Goal: Task Accomplishment & Management: Manage account settings

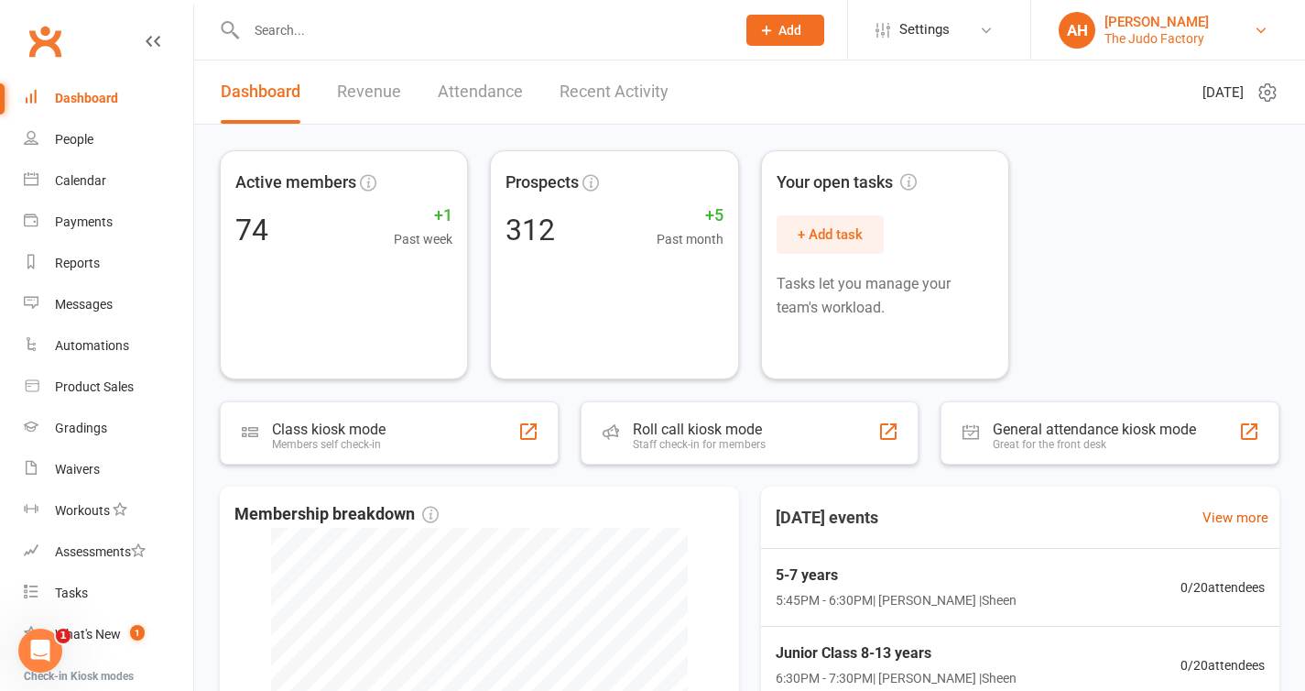
click at [1165, 21] on div "[PERSON_NAME]" at bounding box center [1157, 22] width 104 height 16
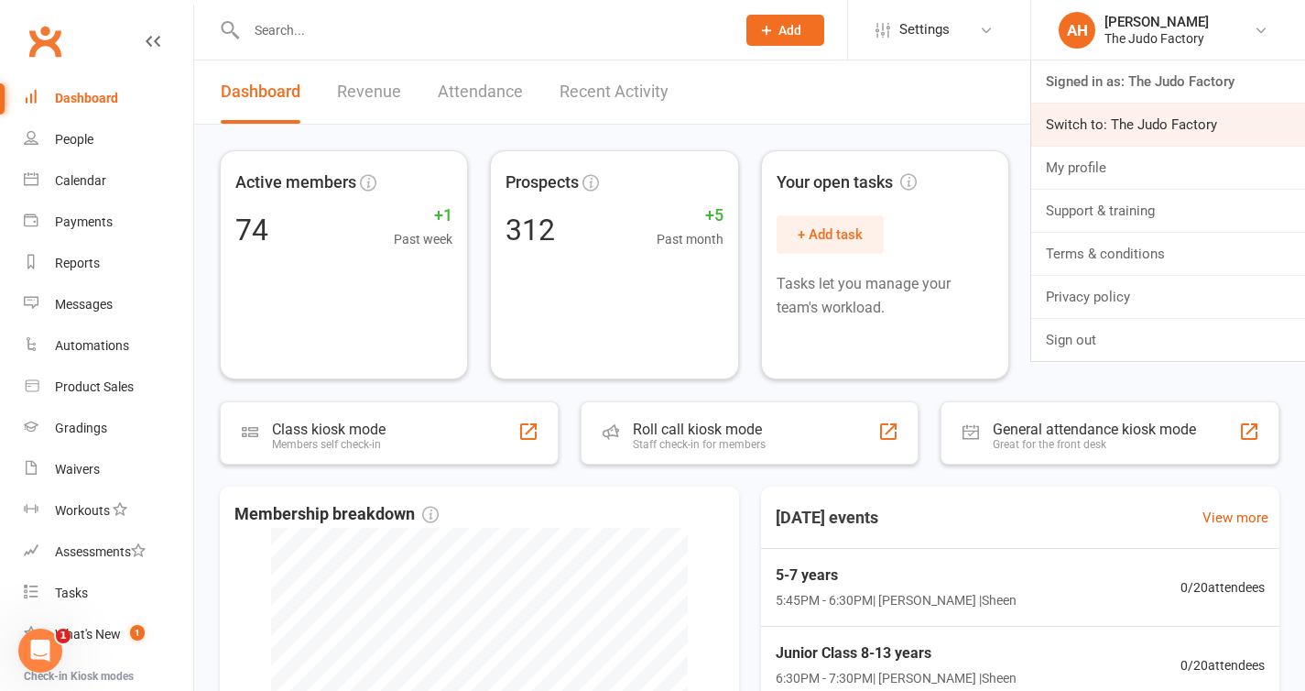
click at [1148, 125] on link "Switch to: The Judo Factory" at bounding box center [1168, 125] width 274 height 42
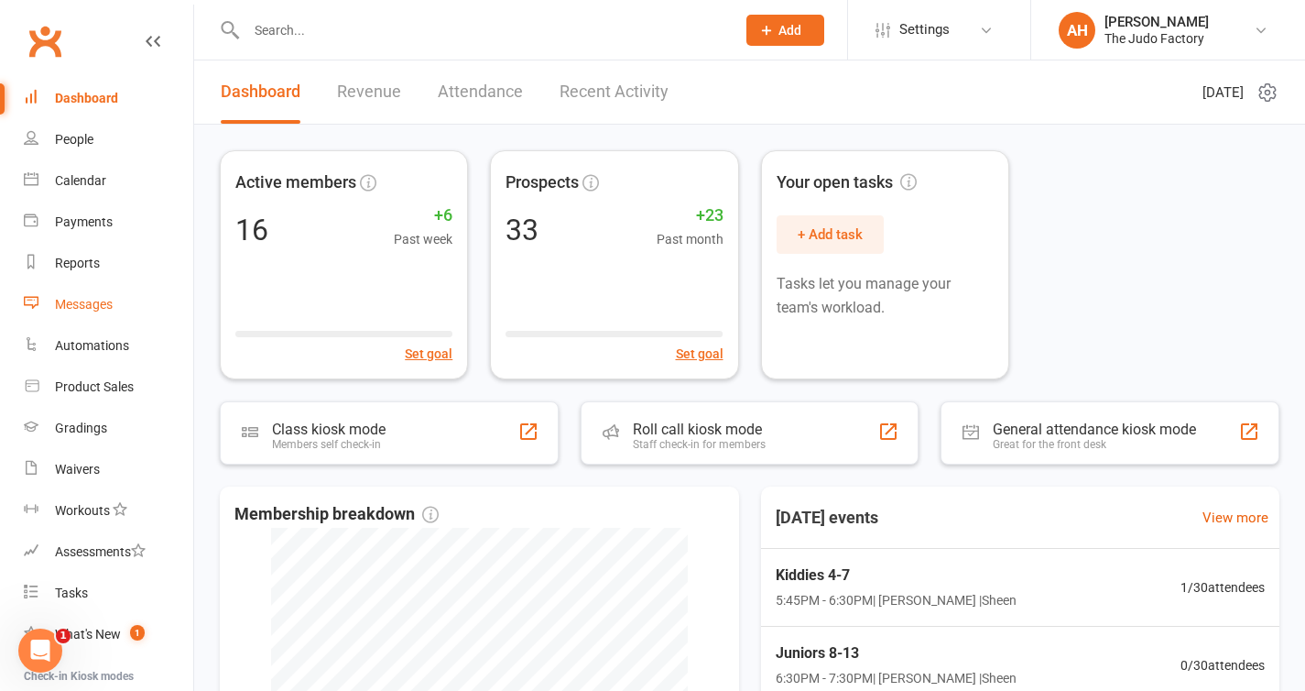
click at [78, 309] on div "Messages" at bounding box center [84, 304] width 58 height 15
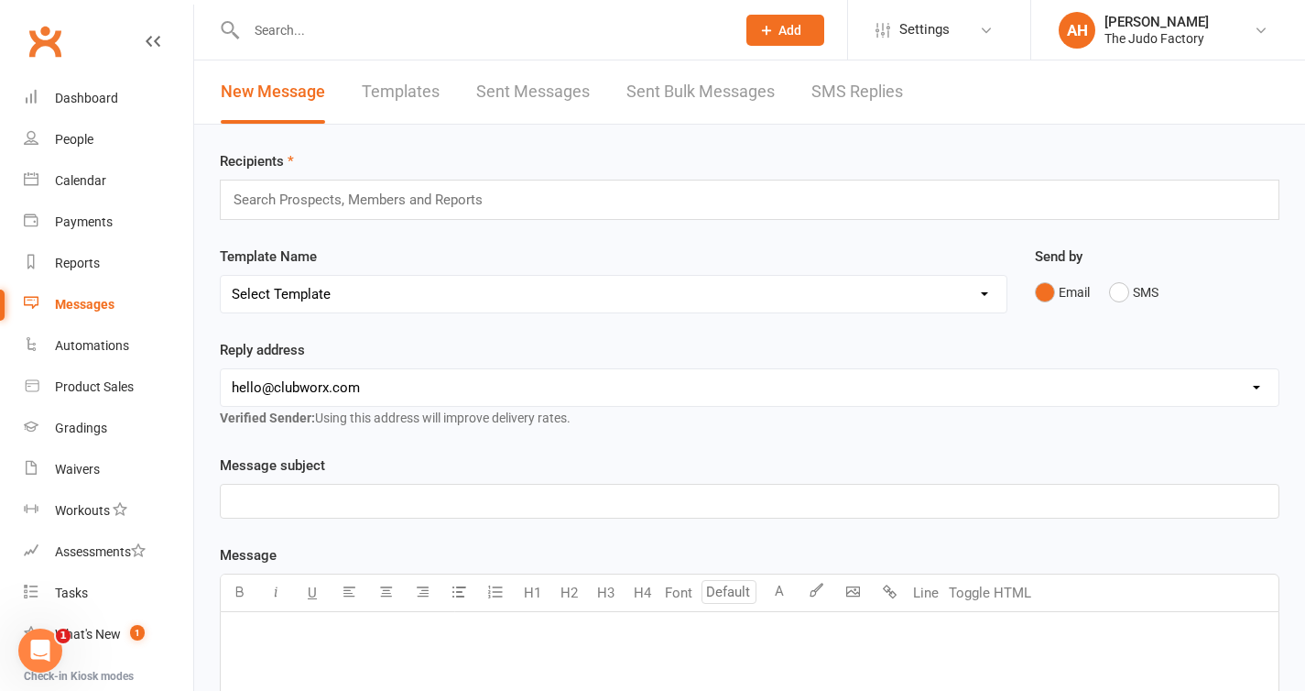
click at [387, 87] on link "Templates" at bounding box center [401, 91] width 78 height 63
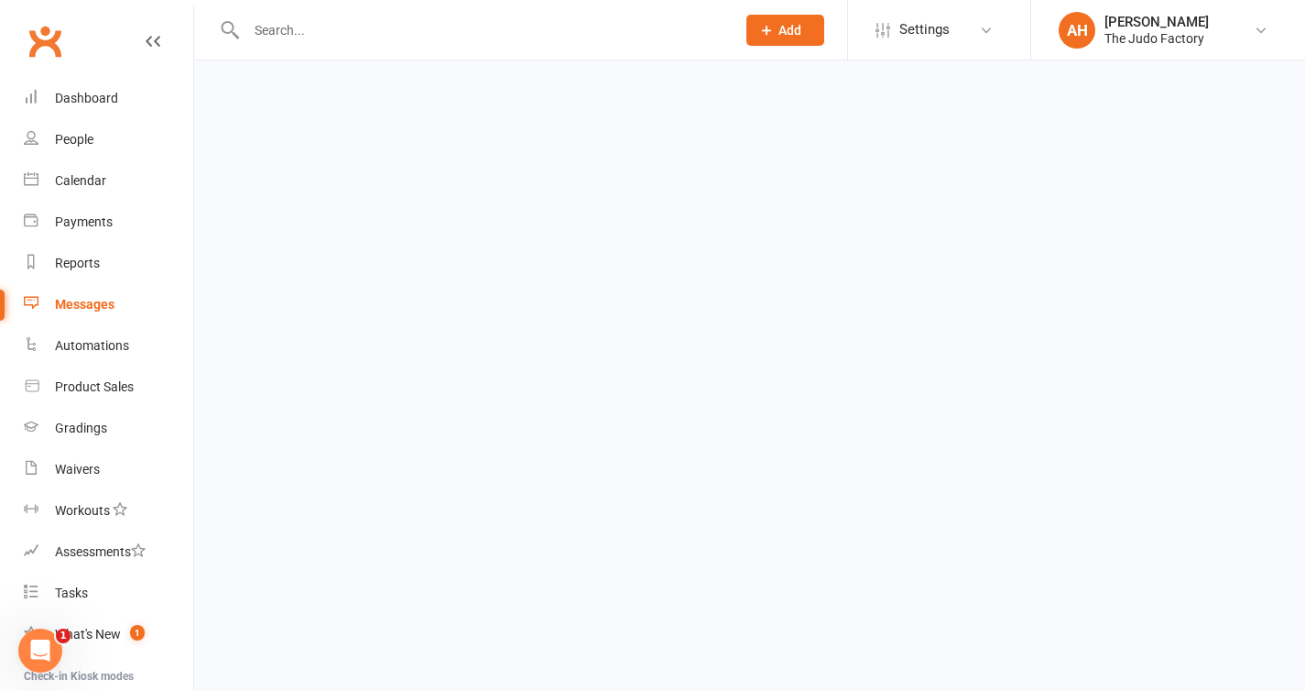
select select "grid"
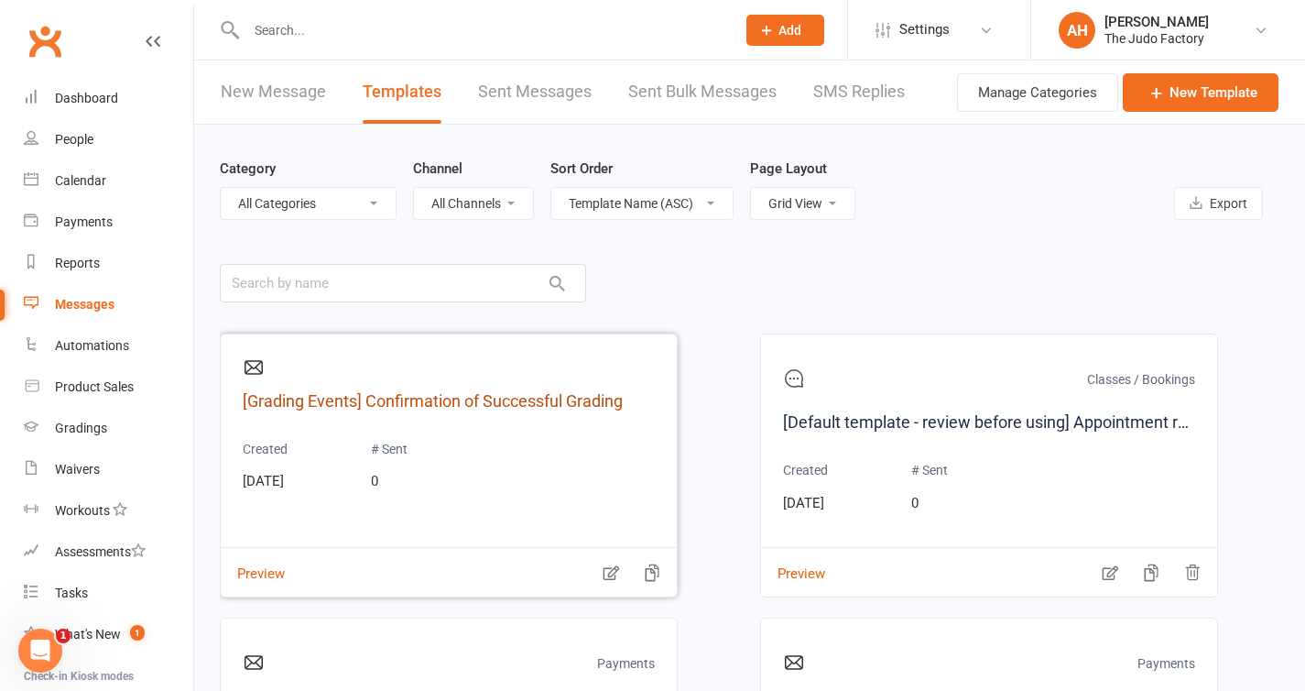
click at [480, 403] on link "[Grading Events] Confirmation of Successful Grading" at bounding box center [449, 401] width 412 height 27
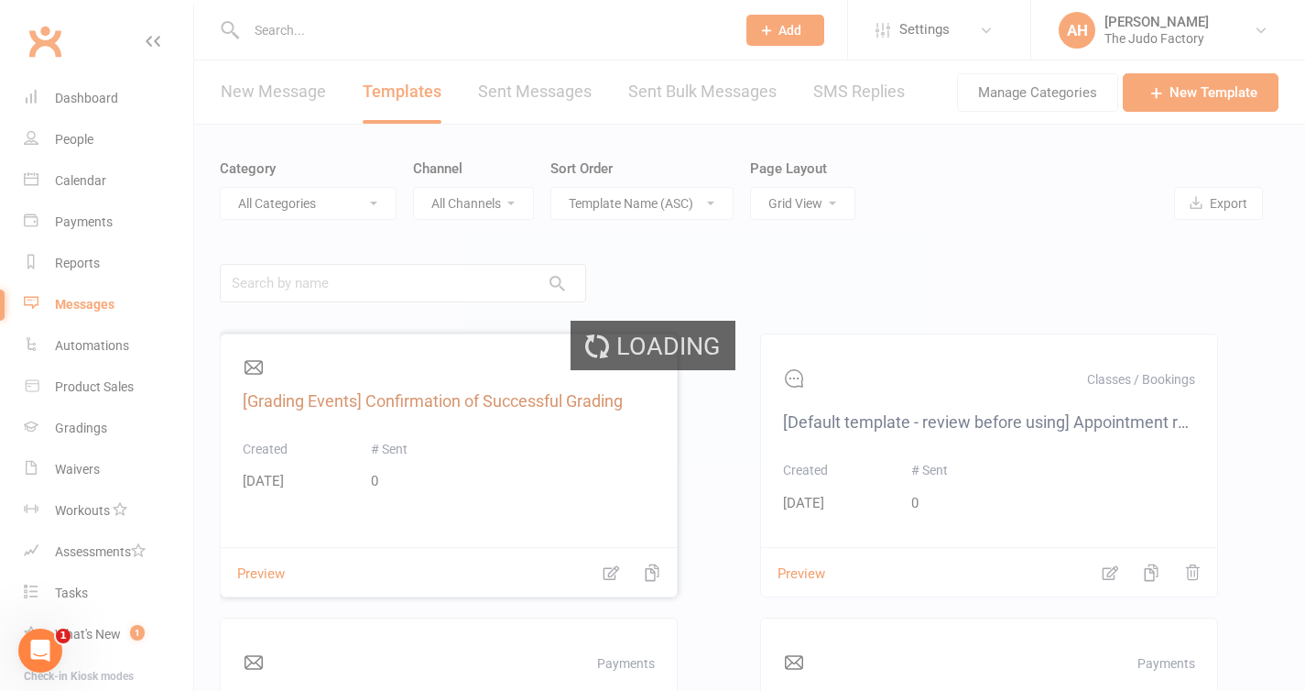
select select "grading_event_template"
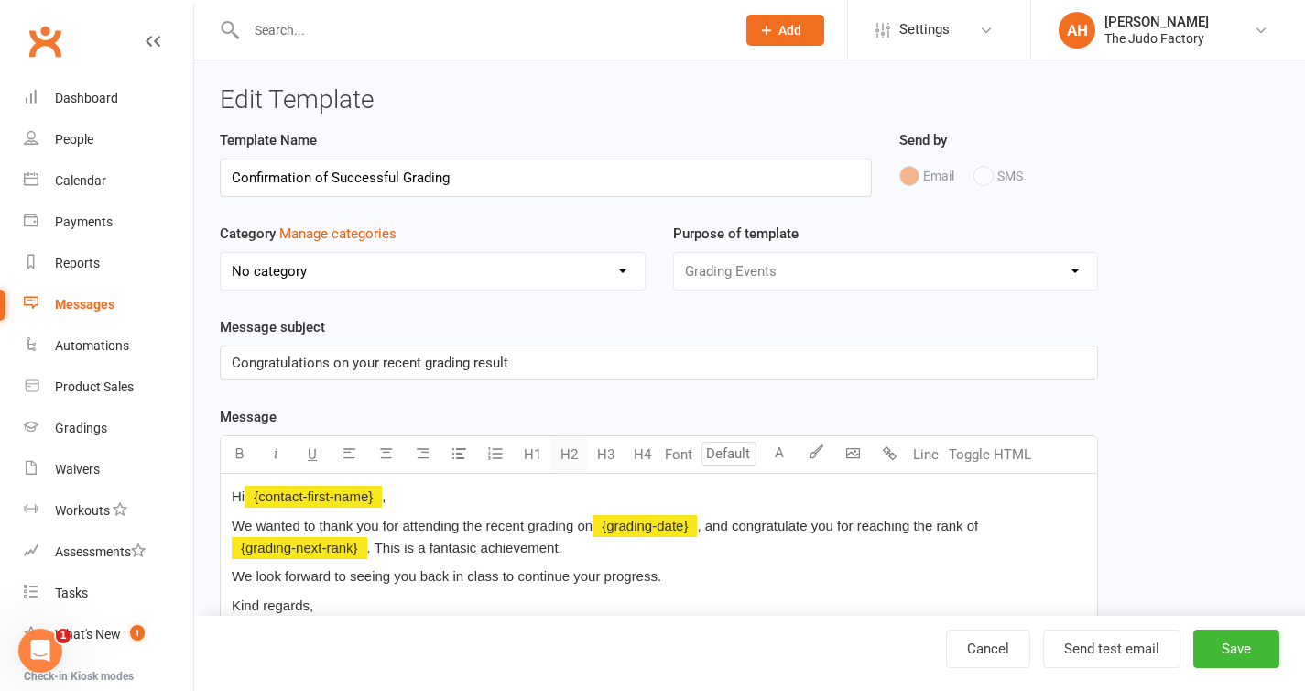
select select "grid"
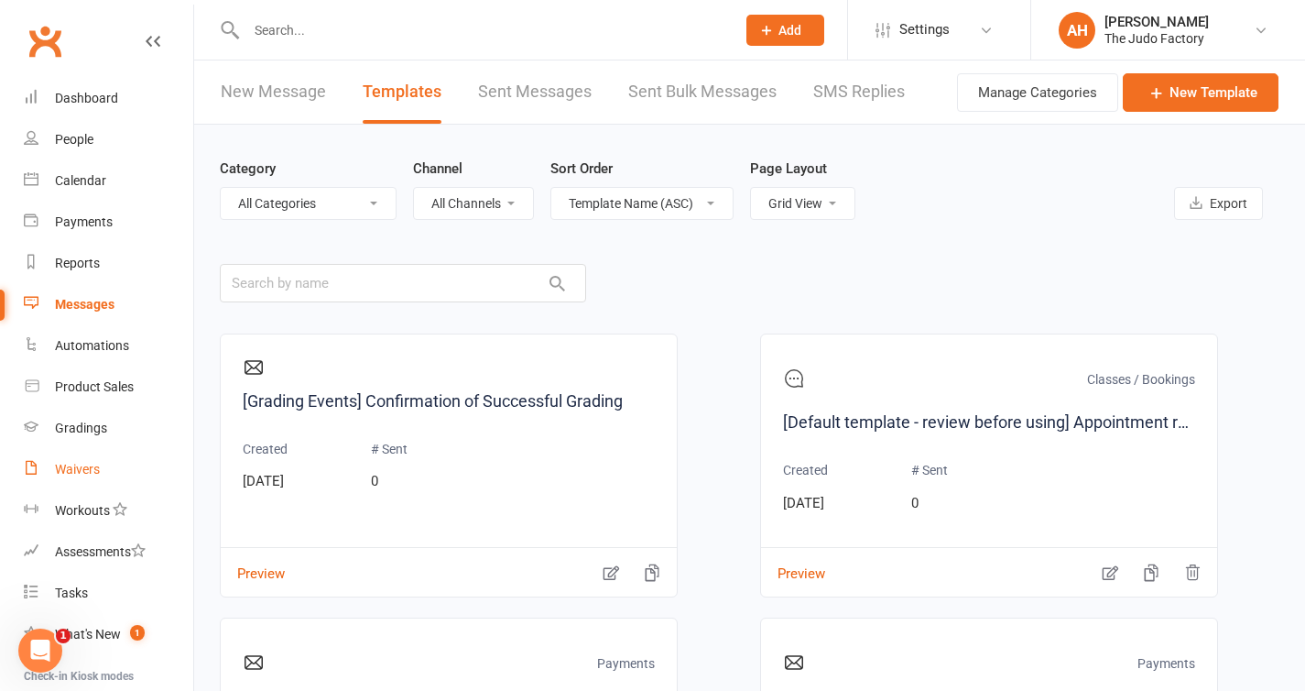
click at [82, 459] on link "Waivers" at bounding box center [108, 469] width 169 height 41
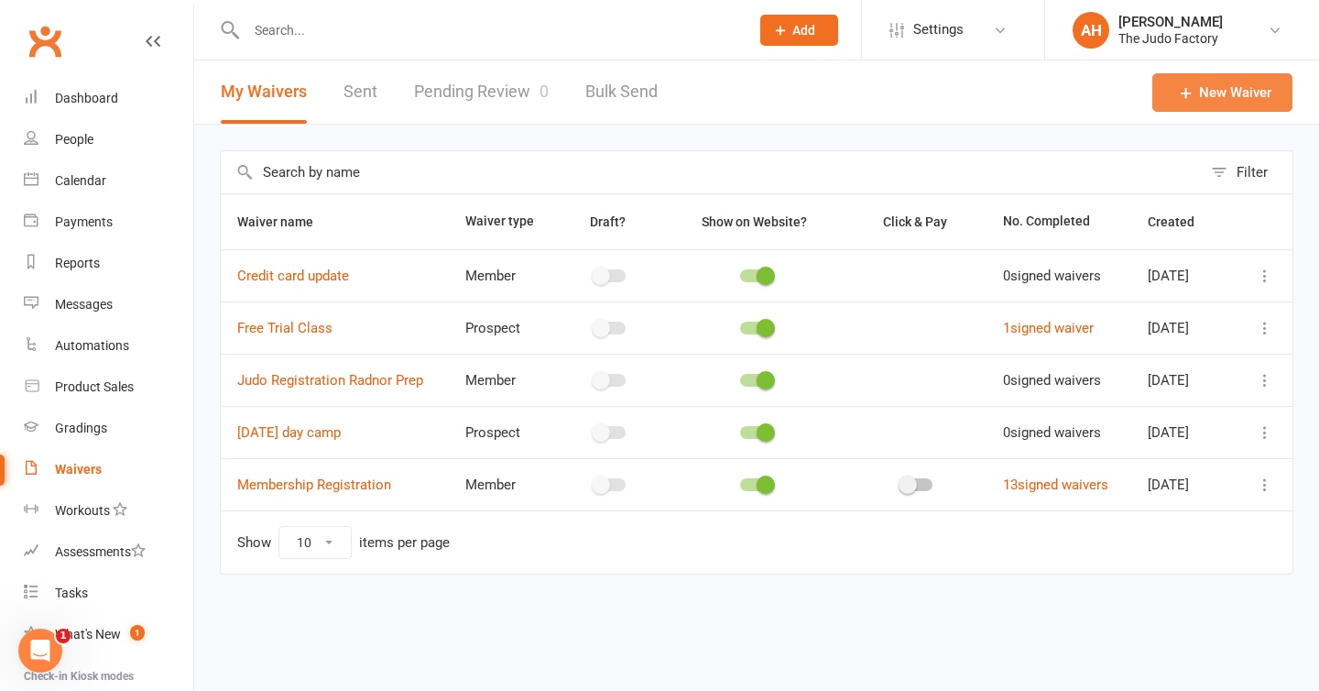
click at [1189, 98] on icon at bounding box center [1186, 92] width 18 height 18
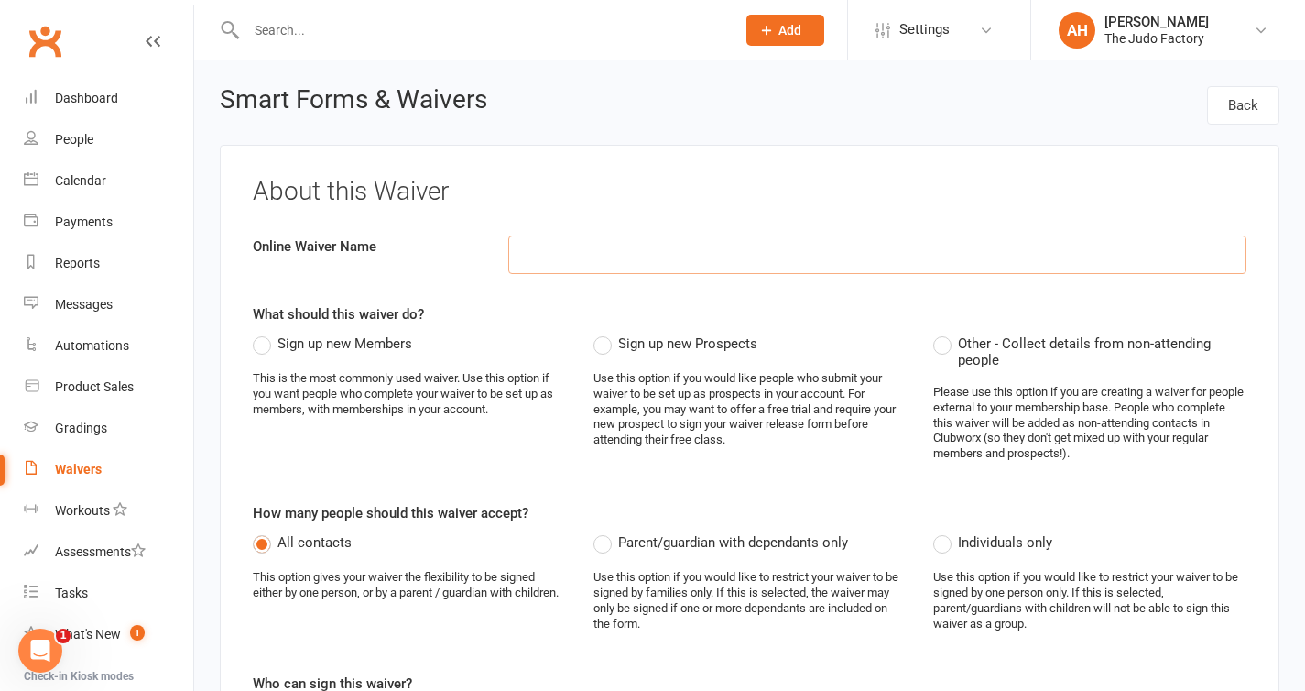
click at [676, 264] on input at bounding box center [877, 254] width 738 height 38
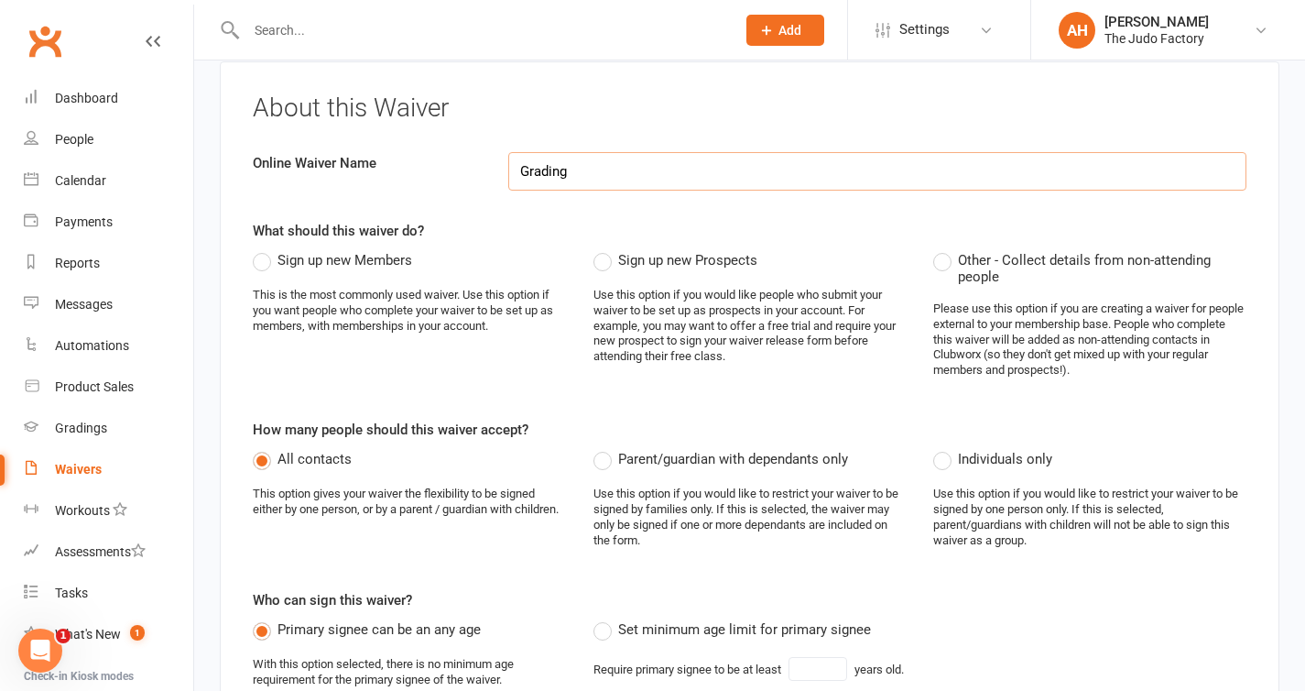
scroll to position [95, 0]
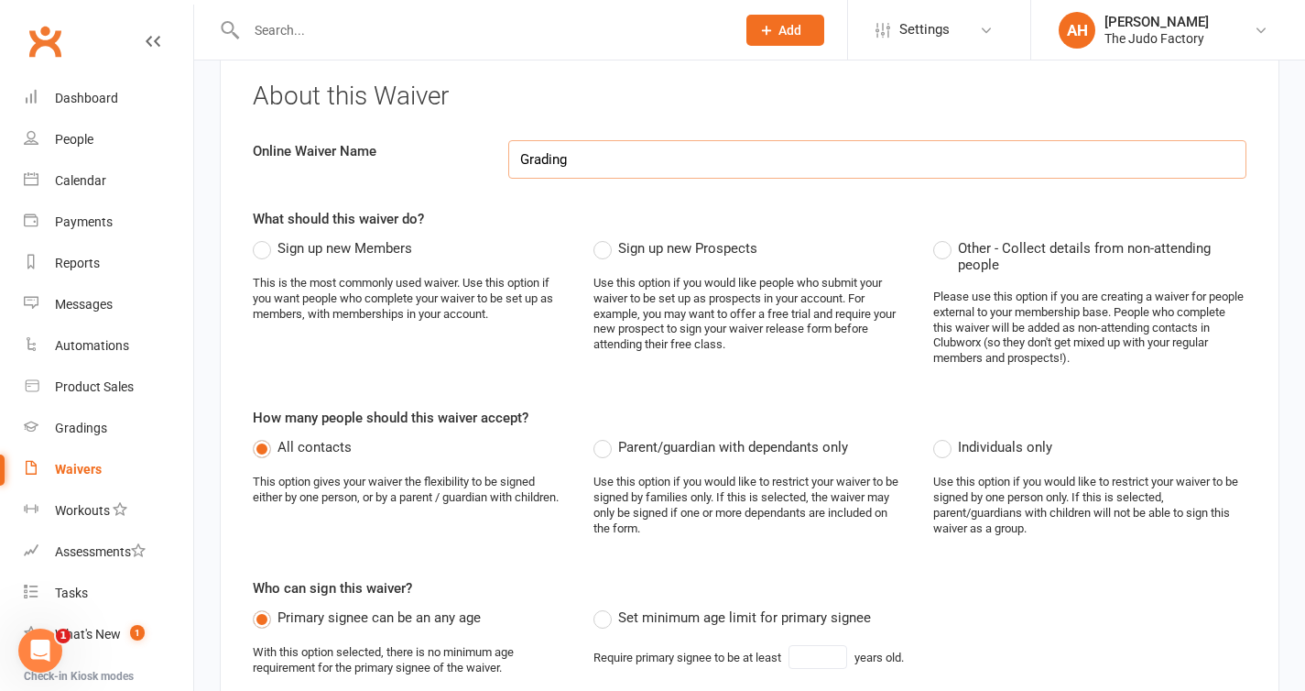
type input "Grading"
click at [262, 248] on label "Sign up new Members" at bounding box center [332, 248] width 159 height 22
click at [262, 237] on input "Sign up new Members" at bounding box center [259, 237] width 12 height 0
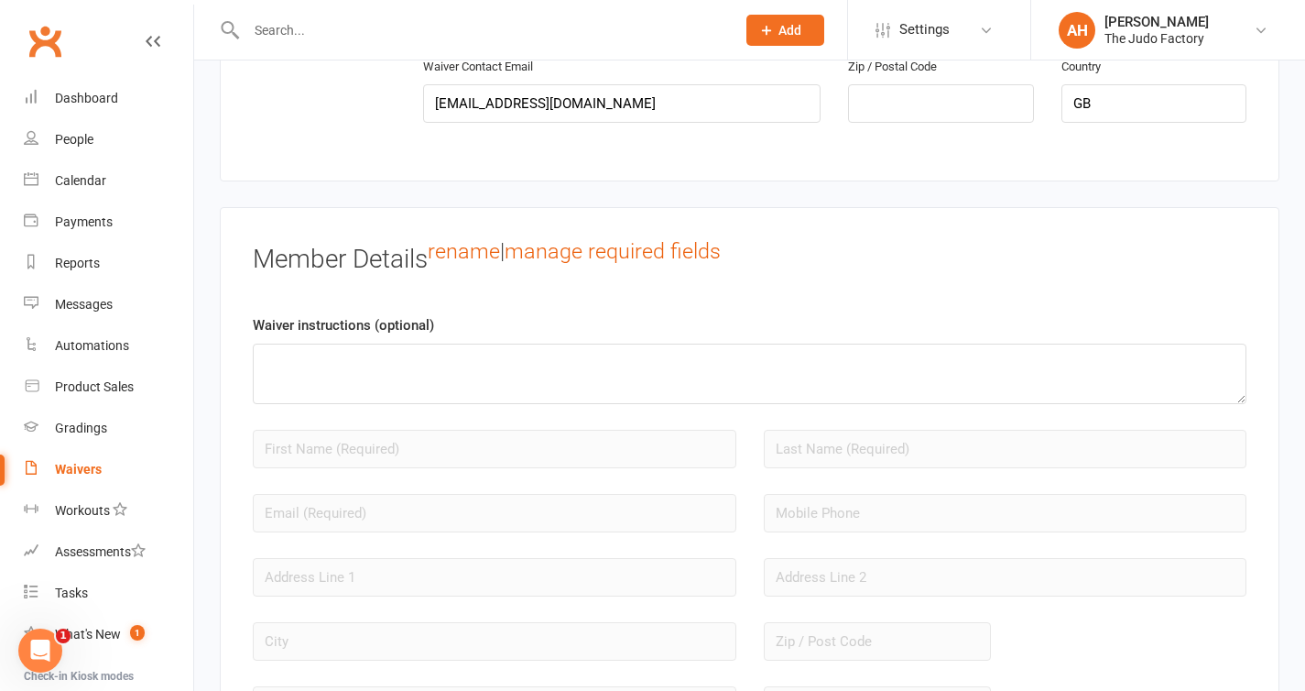
scroll to position [1313, 0]
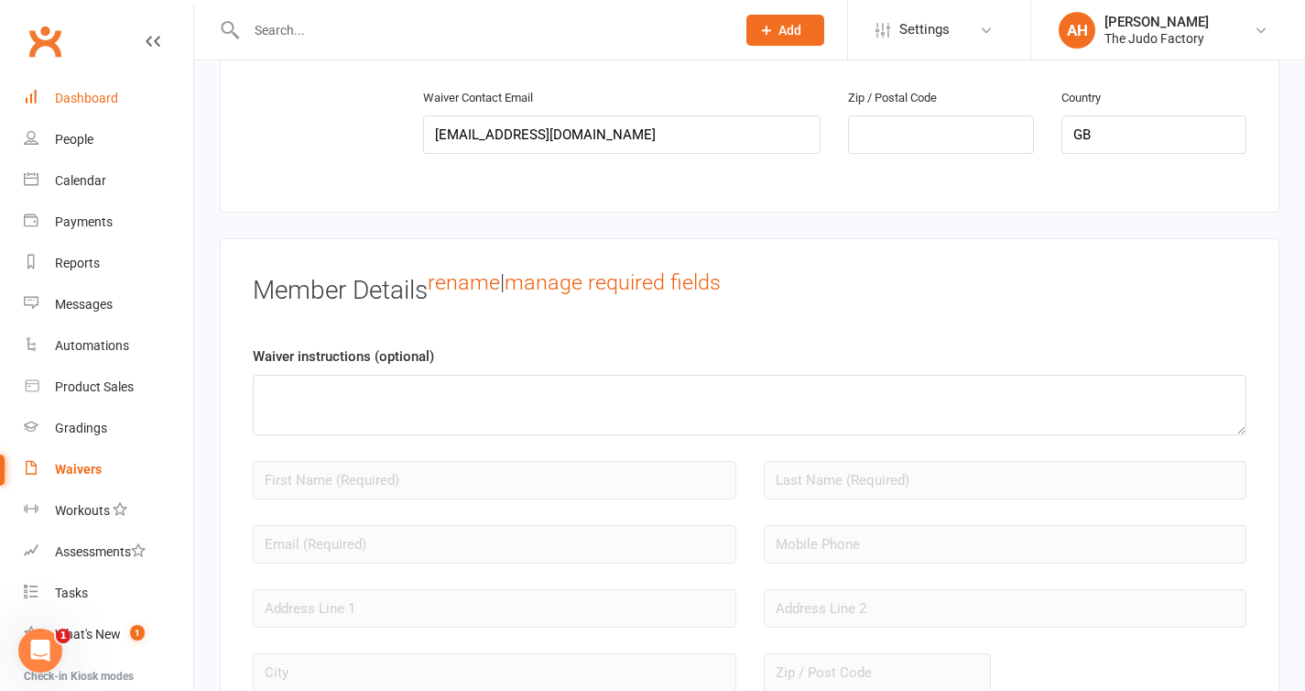
click at [102, 92] on div "Dashboard" at bounding box center [86, 98] width 63 height 15
